Goal: Check status: Check status

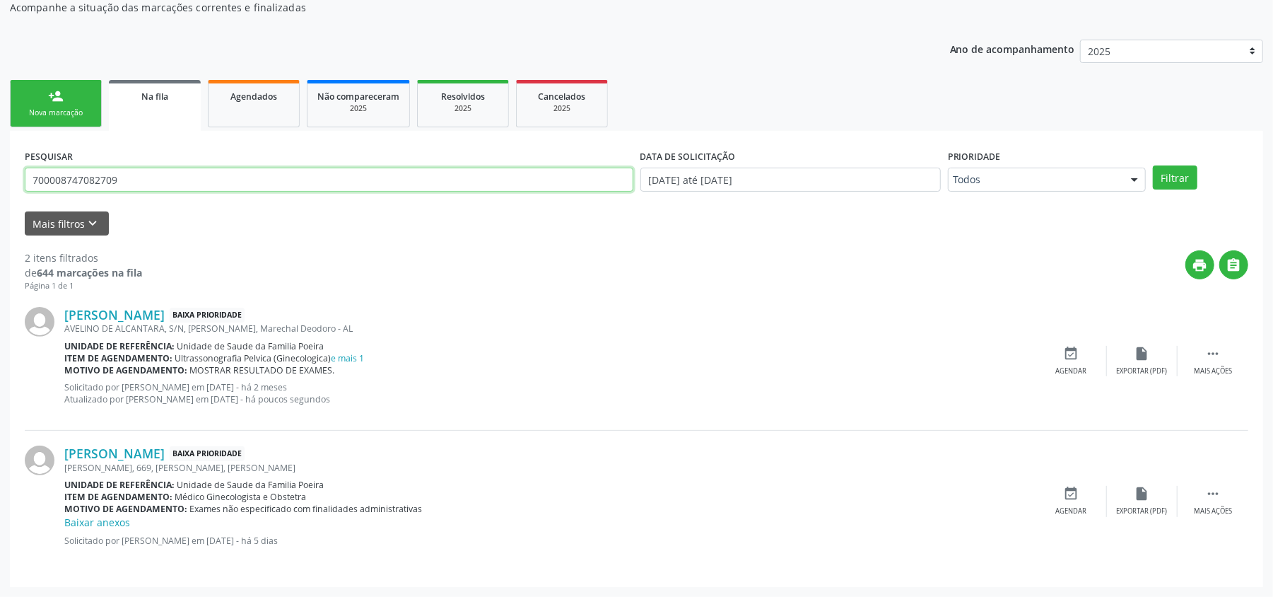
scroll to position [151, 0]
drag, startPoint x: 151, startPoint y: 181, endPoint x: 1, endPoint y: 174, distance: 150.0
click at [1, 174] on div "Acompanhamento Acompanhe a situação das marcações correntes e finalizadas Relat…" at bounding box center [636, 271] width 1273 height 650
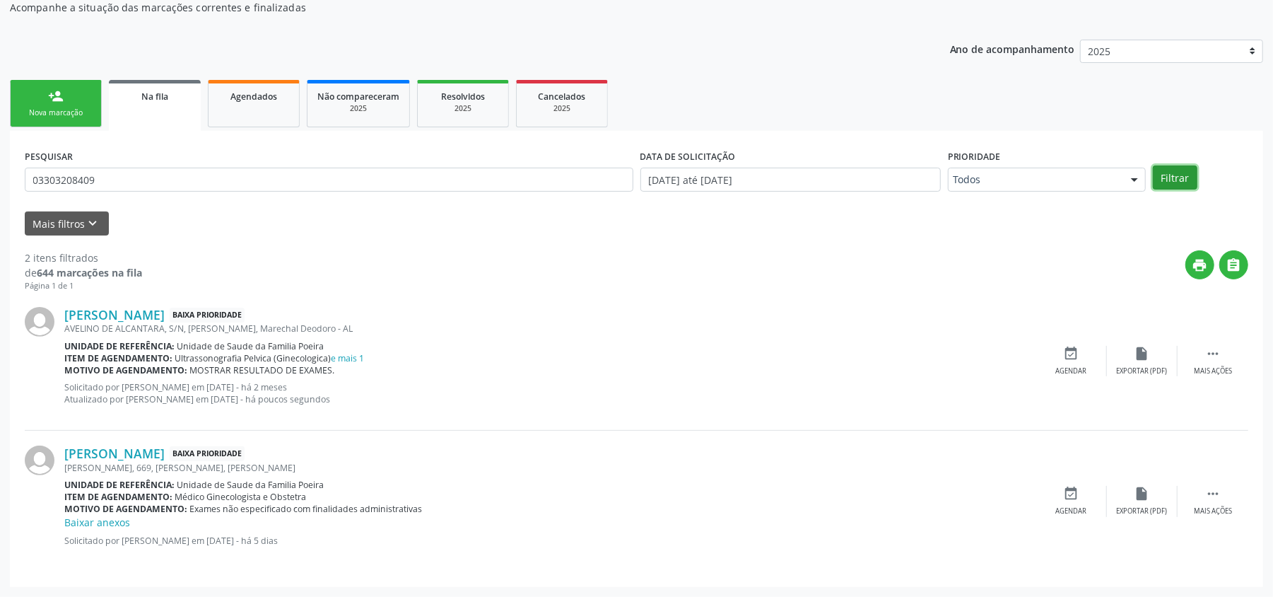
click at [1181, 174] on button "Filtrar" at bounding box center [1175, 177] width 45 height 24
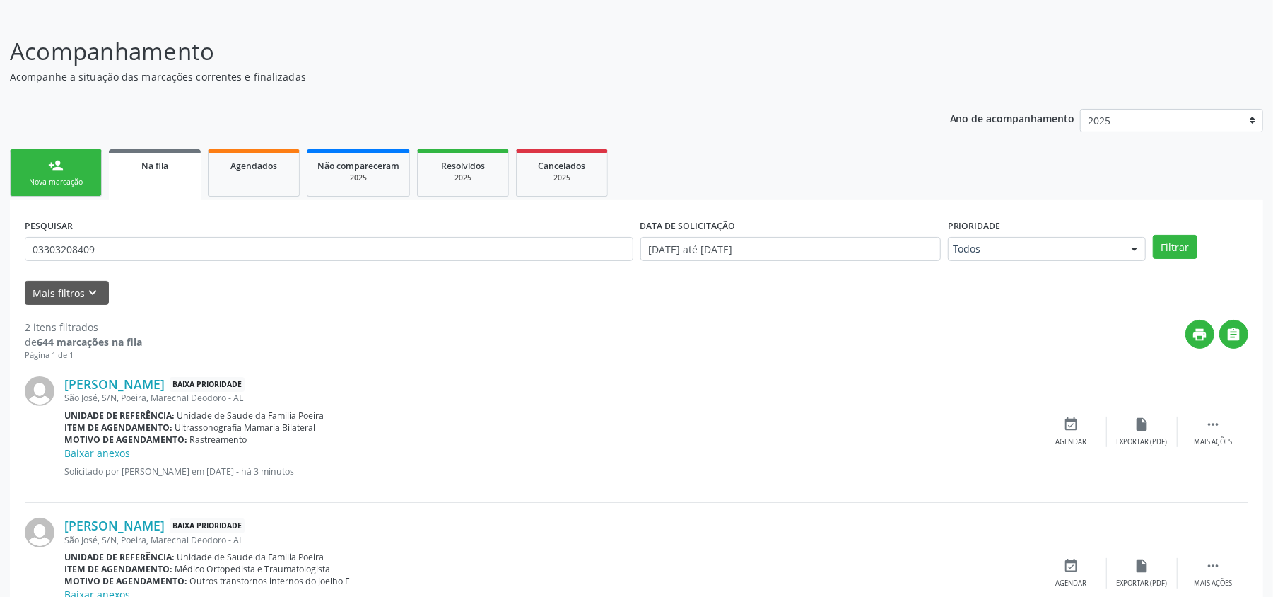
scroll to position [0, 0]
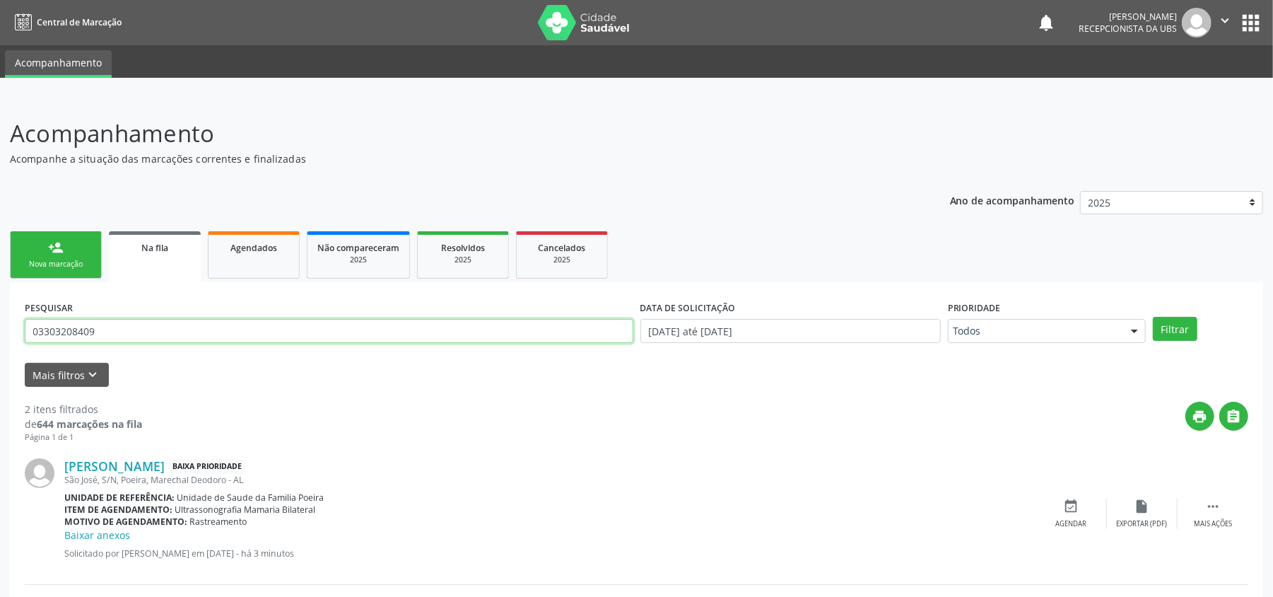
drag, startPoint x: 116, startPoint y: 329, endPoint x: 24, endPoint y: 318, distance: 92.6
click at [25, 319] on input "03303208409" at bounding box center [329, 331] width 609 height 24
click at [1153, 317] on button "Filtrar" at bounding box center [1175, 329] width 45 height 24
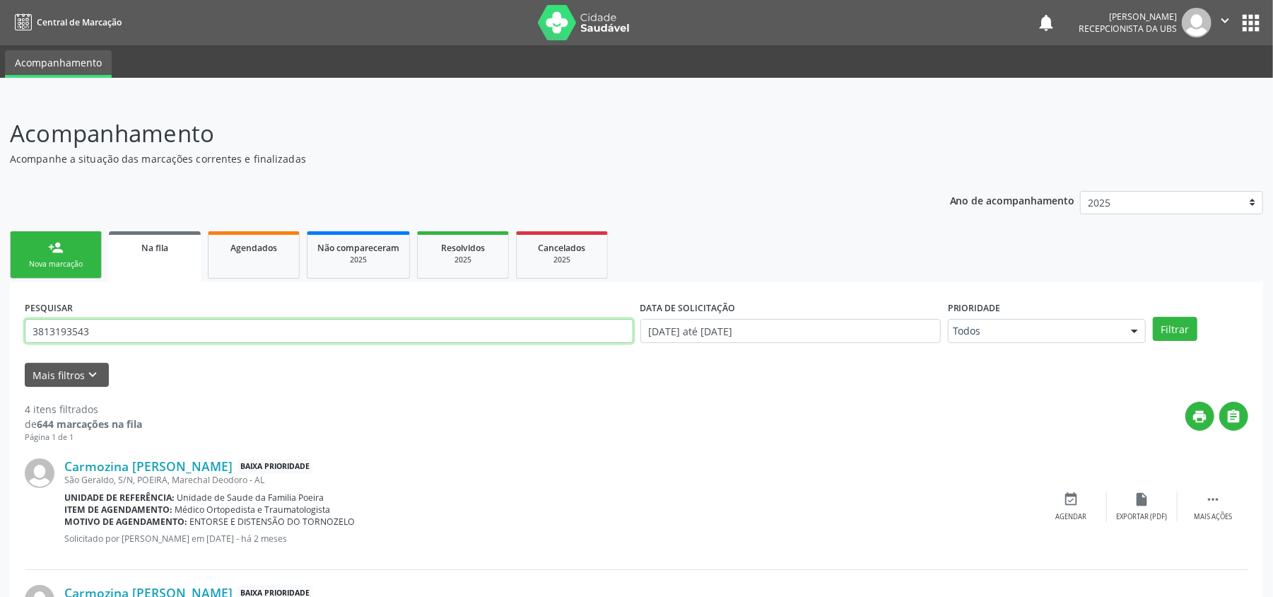
click at [331, 320] on input "3813193543" at bounding box center [329, 331] width 609 height 24
type input "38131935434"
click at [1174, 335] on button "Filtrar" at bounding box center [1175, 329] width 45 height 24
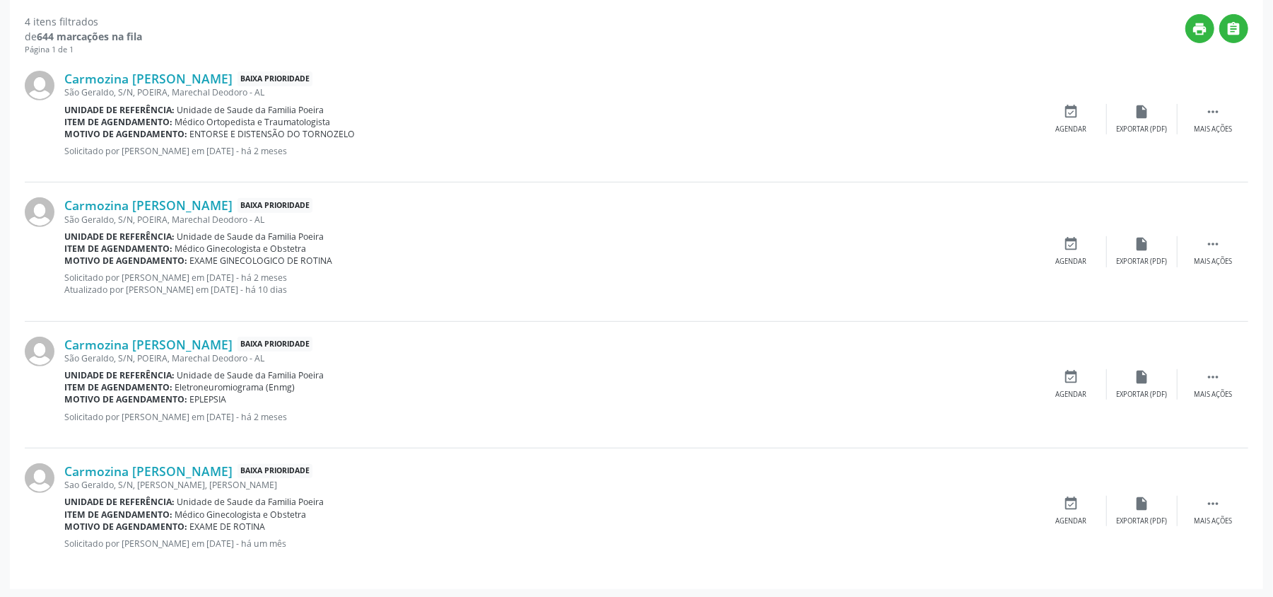
scroll to position [390, 0]
click at [1213, 250] on div " Mais ações" at bounding box center [1213, 249] width 71 height 30
click at [1137, 250] on div "edit Editar" at bounding box center [1142, 249] width 71 height 30
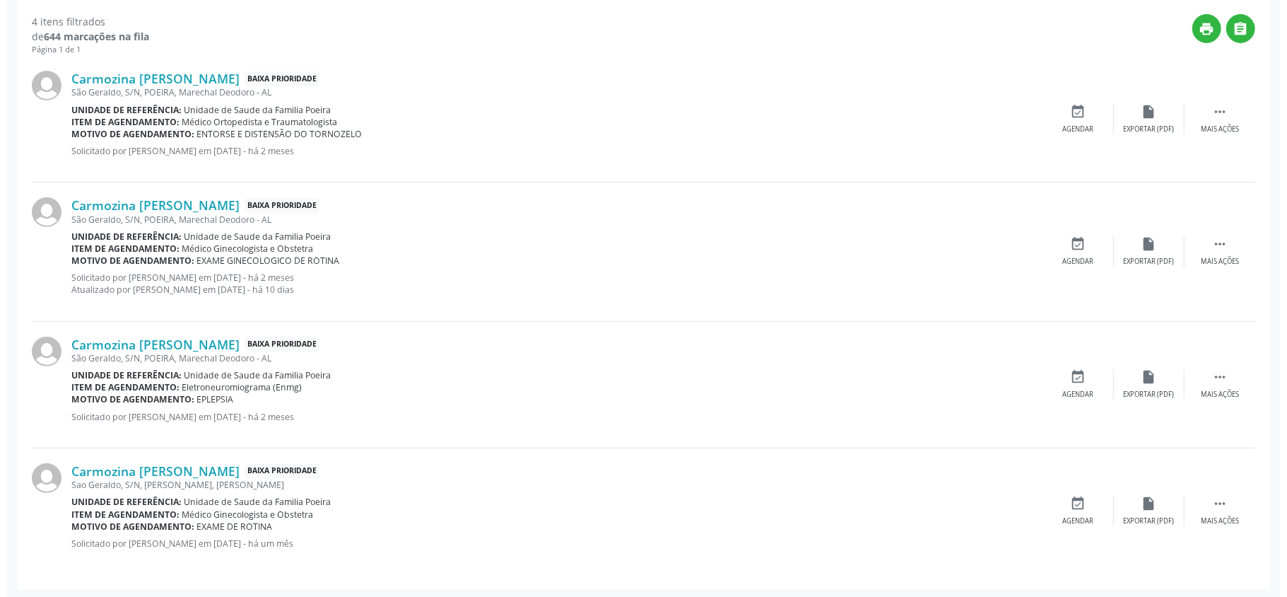
scroll to position [360, 0]
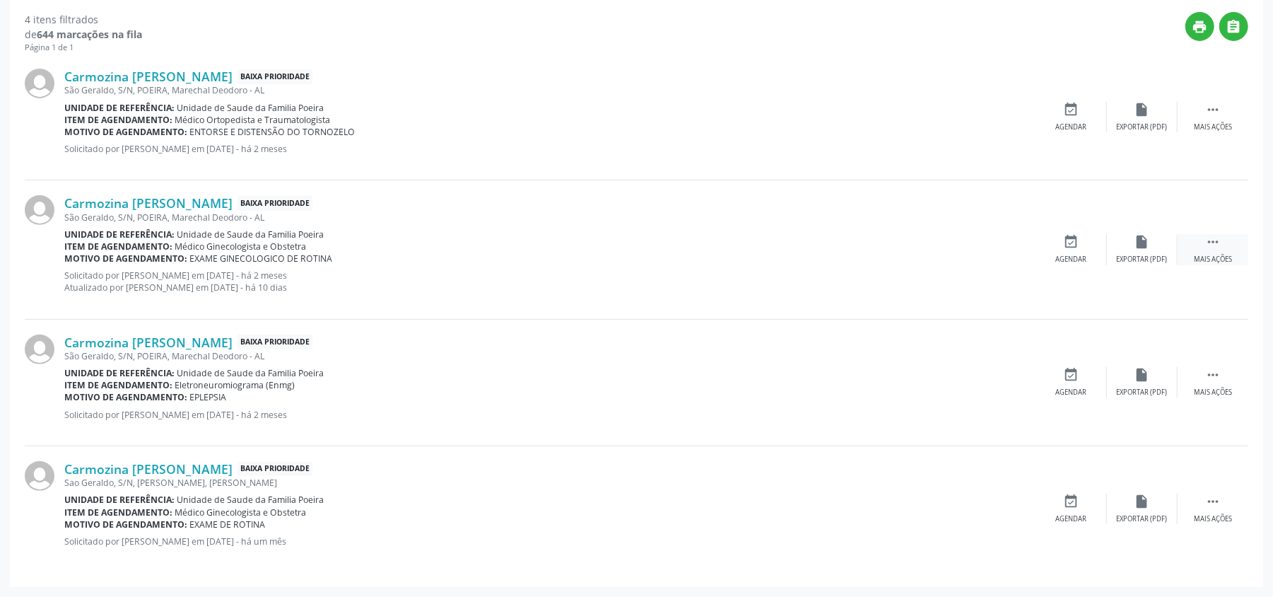
click at [1226, 253] on div " Mais ações" at bounding box center [1213, 249] width 71 height 30
click at [1080, 249] on div "cancel Cancelar" at bounding box center [1071, 249] width 71 height 30
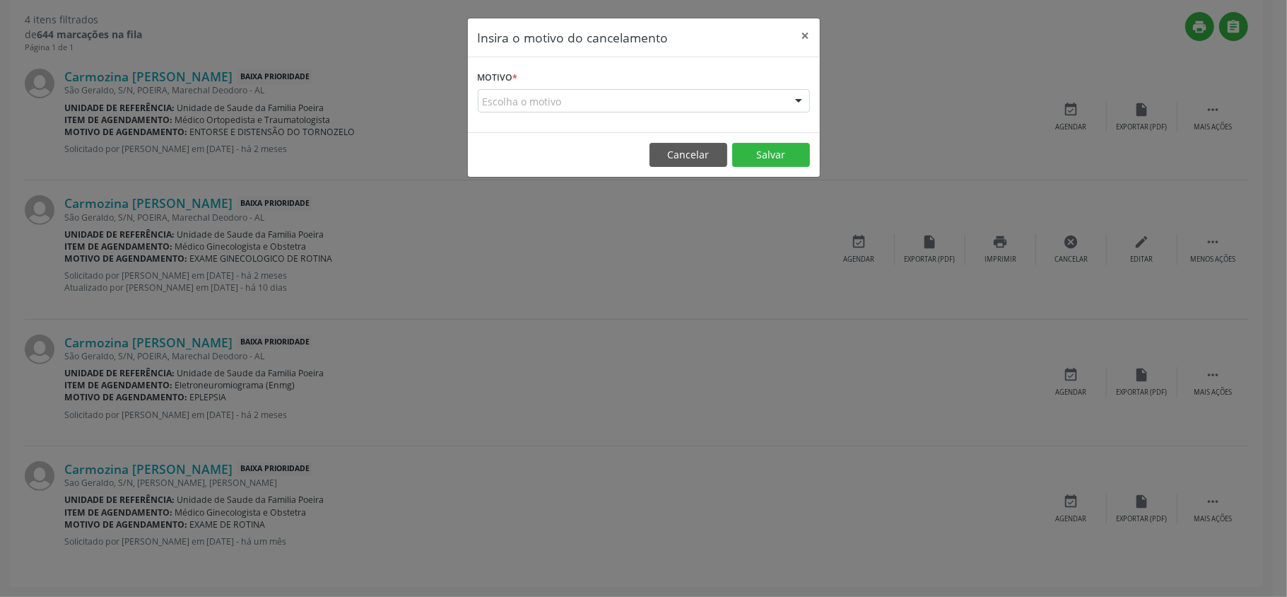
click at [691, 107] on div "Escolha o motivo" at bounding box center [644, 101] width 332 height 24
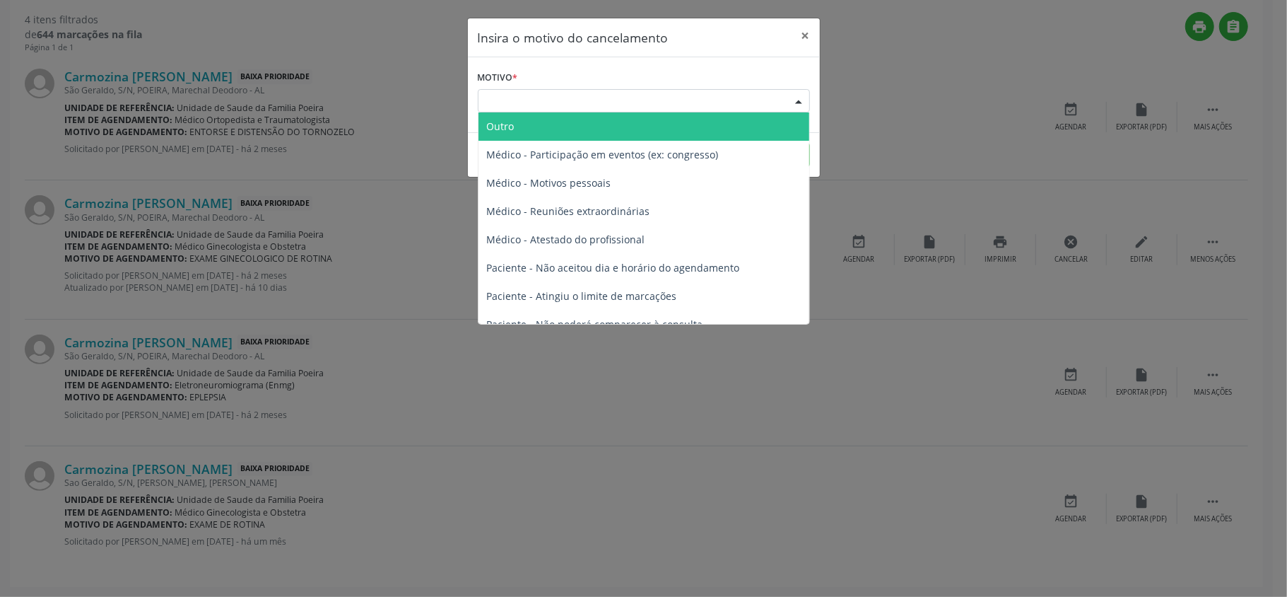
click at [602, 129] on span "Outro" at bounding box center [644, 126] width 331 height 28
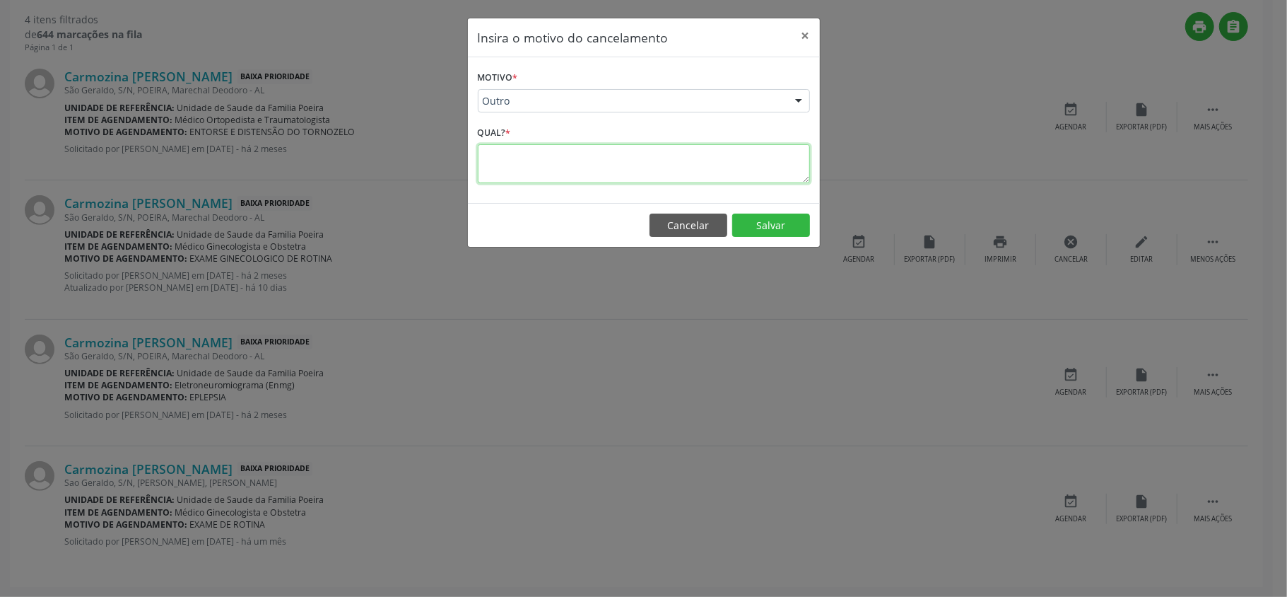
click at [592, 160] on textarea at bounding box center [644, 163] width 332 height 39
type textarea "CANCELAR,EXISTE DOIS ENCAMINHAMENTO NA PLATAFORMA"
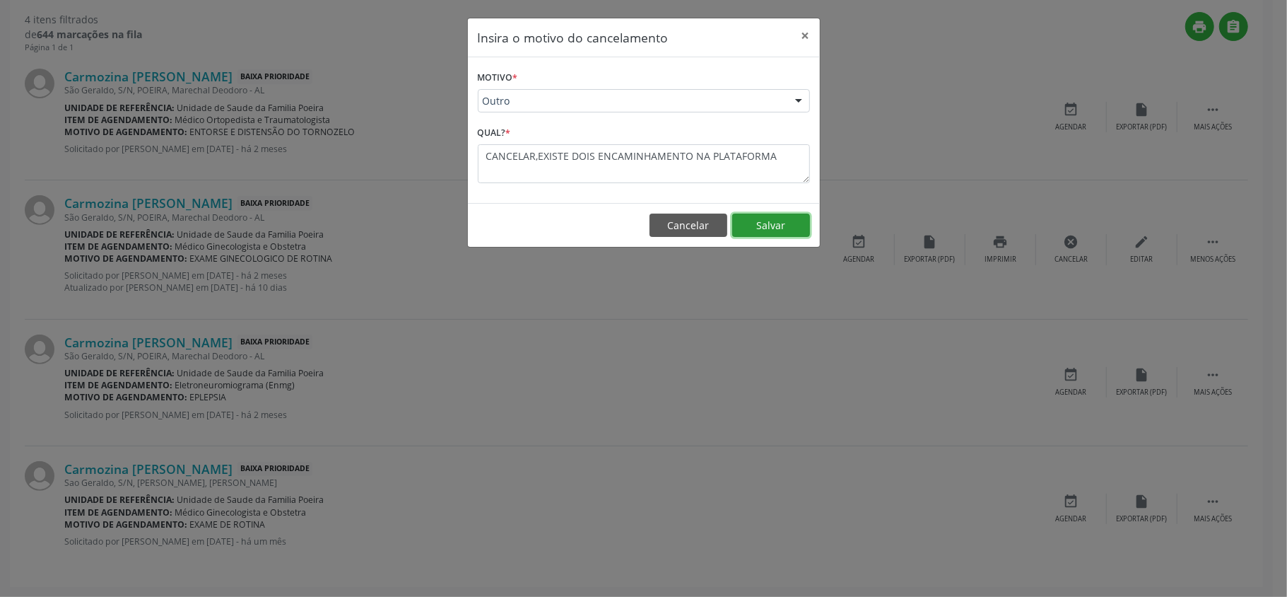
click at [764, 223] on button "Salvar" at bounding box center [771, 225] width 78 height 24
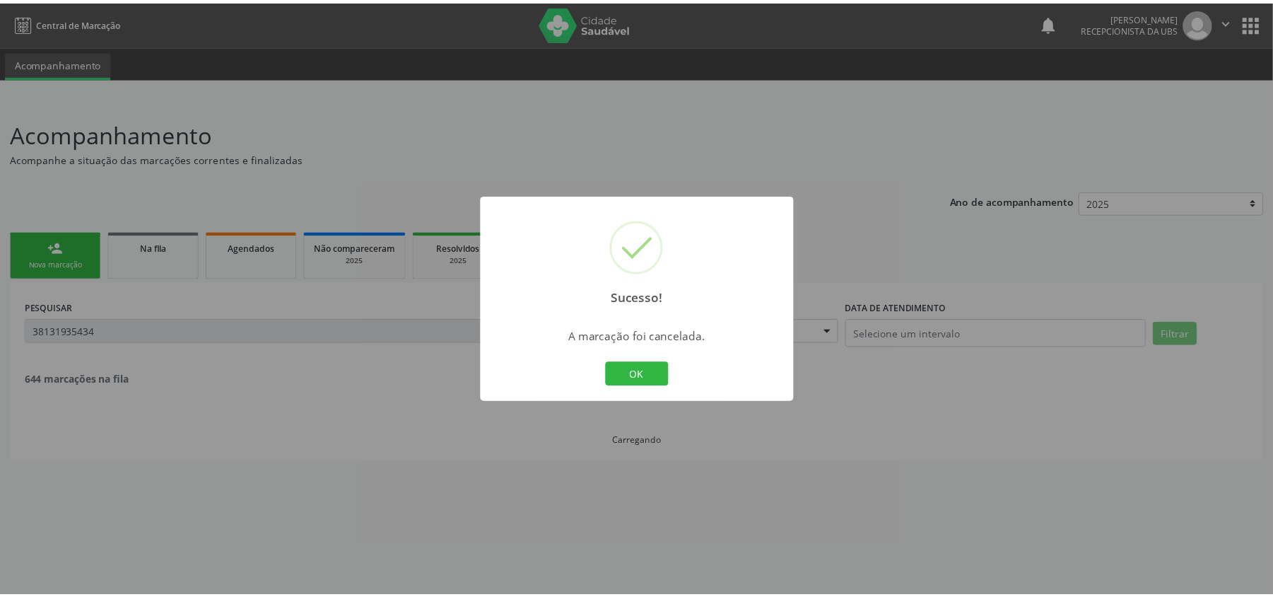
scroll to position [0, 0]
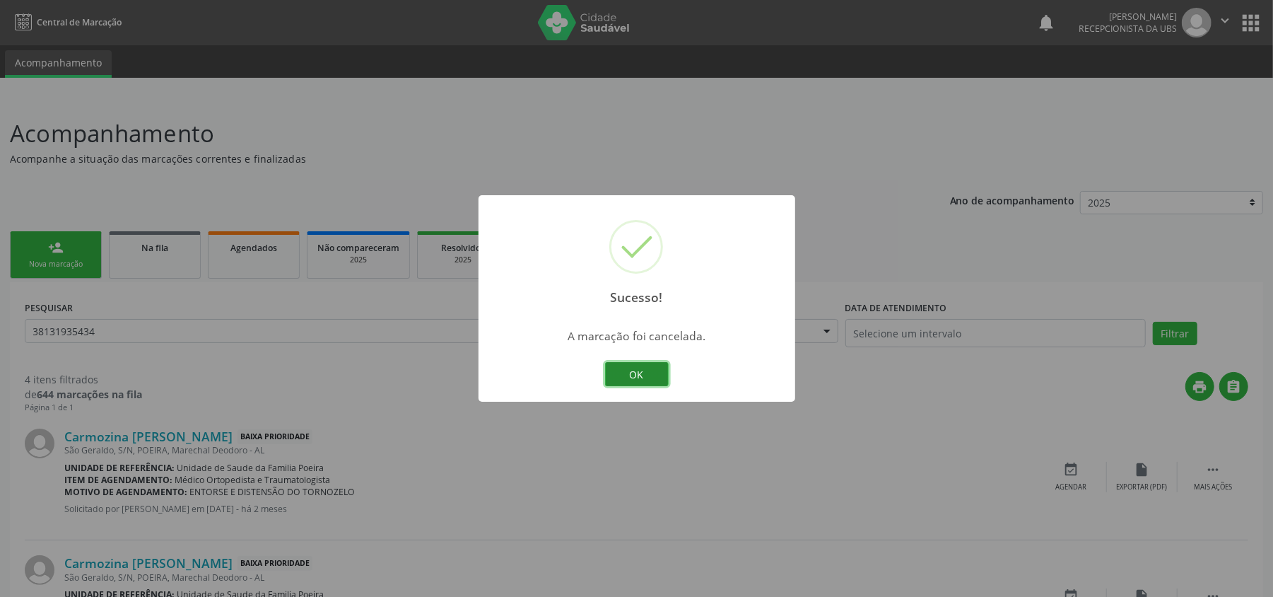
click at [632, 378] on button "OK" at bounding box center [637, 374] width 64 height 24
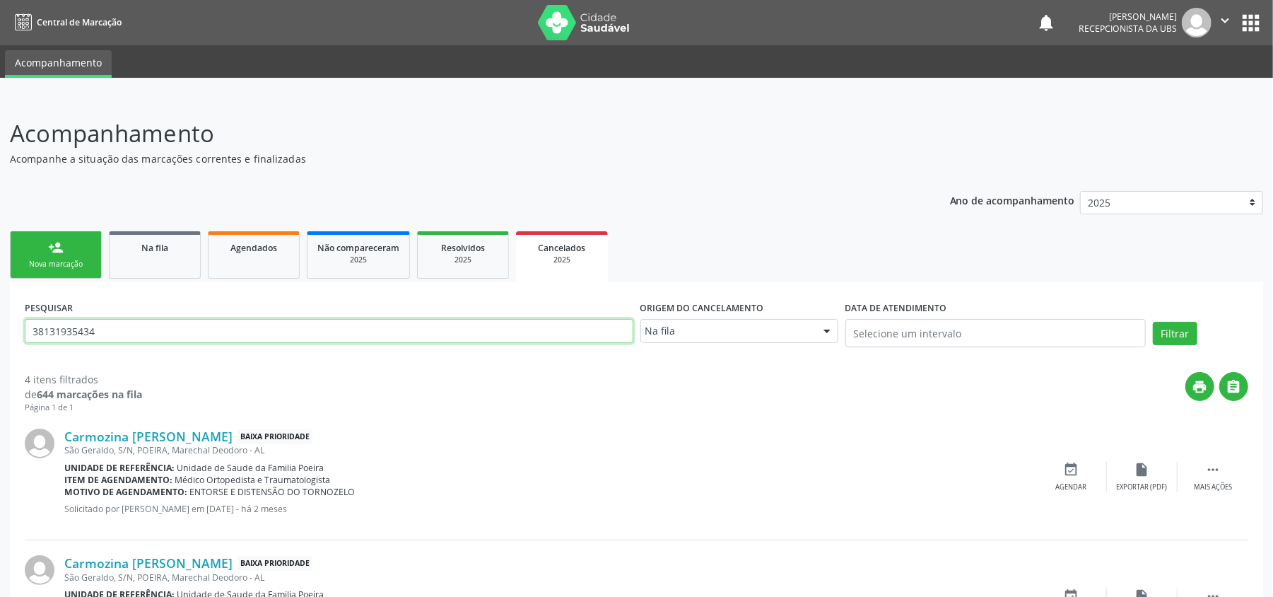
drag, startPoint x: 103, startPoint y: 328, endPoint x: 18, endPoint y: 307, distance: 86.8
type input "705601486443818"
click at [1186, 337] on button "Filtrar" at bounding box center [1175, 334] width 45 height 24
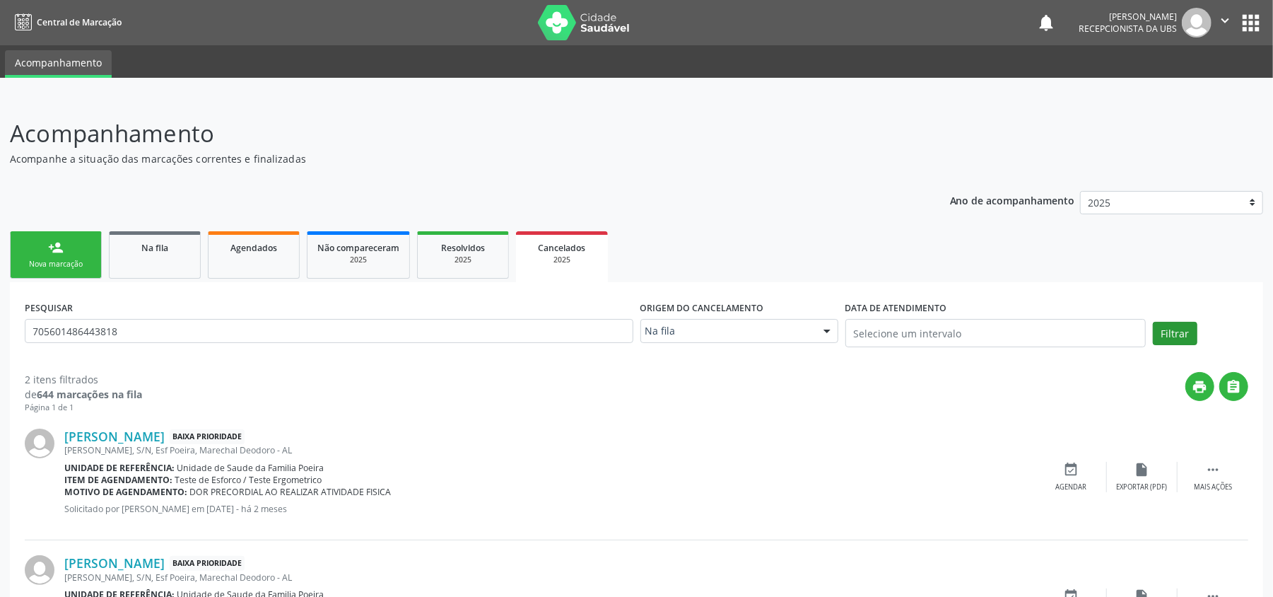
scroll to position [94, 0]
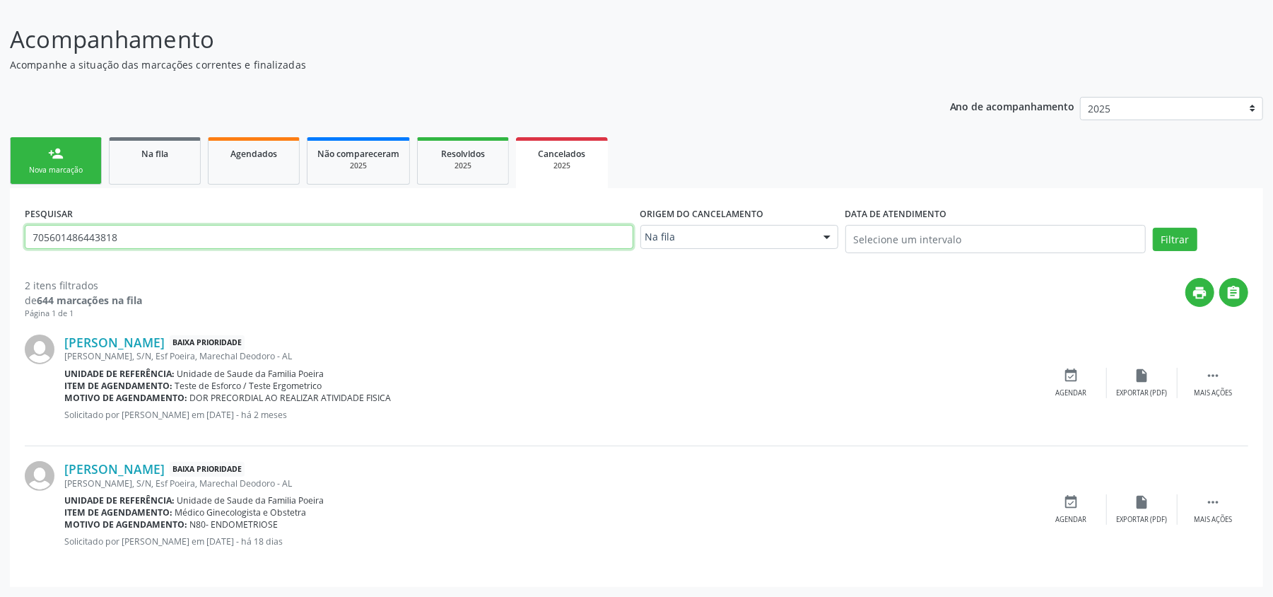
drag, startPoint x: 124, startPoint y: 235, endPoint x: 57, endPoint y: 235, distance: 67.2
click at [57, 235] on input "705601486443818" at bounding box center [329, 237] width 609 height 24
